Goal: Task Accomplishment & Management: Use online tool/utility

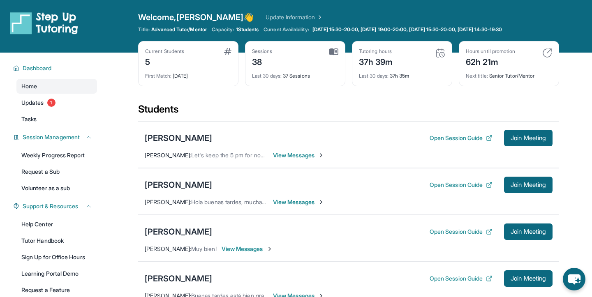
scroll to position [59, 0]
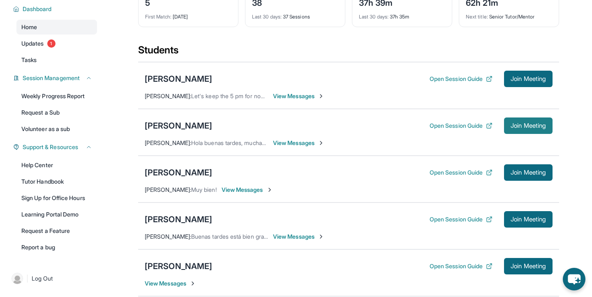
click at [504, 123] on button "Join Meeting" at bounding box center [528, 126] width 49 height 16
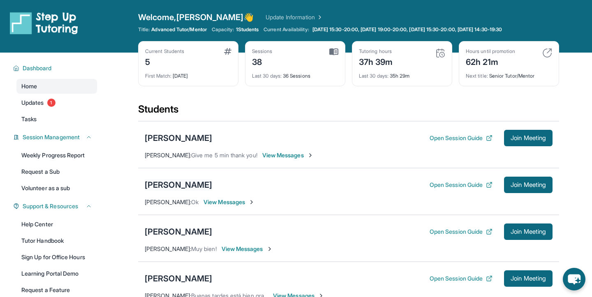
scroll to position [148, 0]
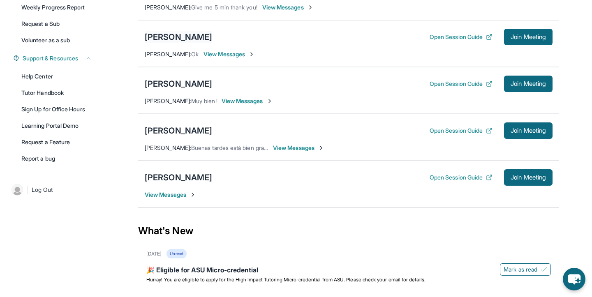
click at [169, 34] on div "[PERSON_NAME]" at bounding box center [178, 37] width 67 height 12
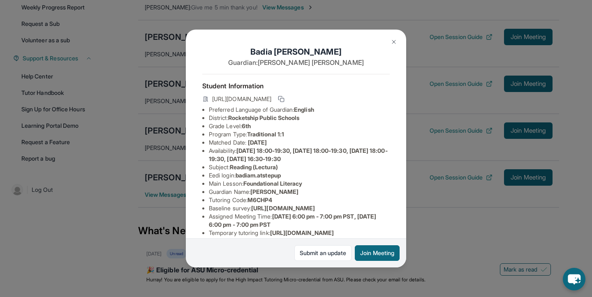
scroll to position [2, 0]
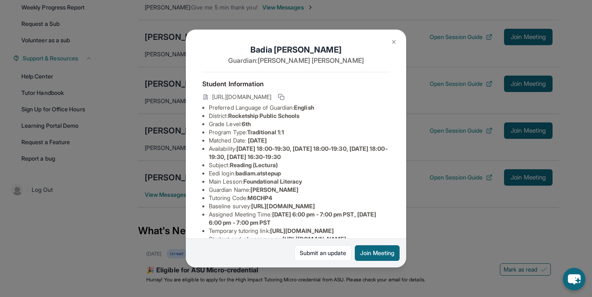
click at [247, 175] on span "badiam.atstepup" at bounding box center [258, 173] width 45 height 7
drag, startPoint x: 239, startPoint y: 174, endPoint x: 299, endPoint y: 174, distance: 60.0
click at [300, 175] on li "Eedi login : badiam.atstepup" at bounding box center [299, 173] width 181 height 8
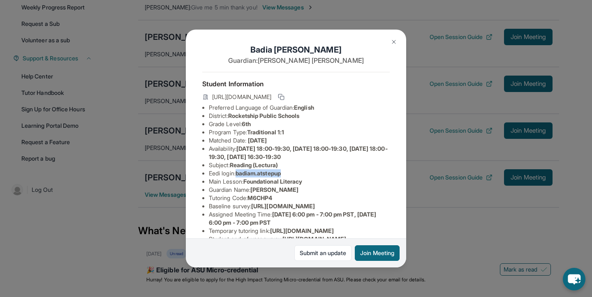
copy span "badiam.atstepup"
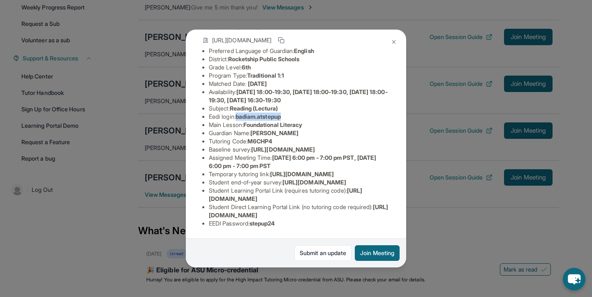
scroll to position [132, 0]
click at [266, 224] on span "stepup24" at bounding box center [262, 223] width 25 height 7
copy span "stepup24"
